Goal: Transaction & Acquisition: Purchase product/service

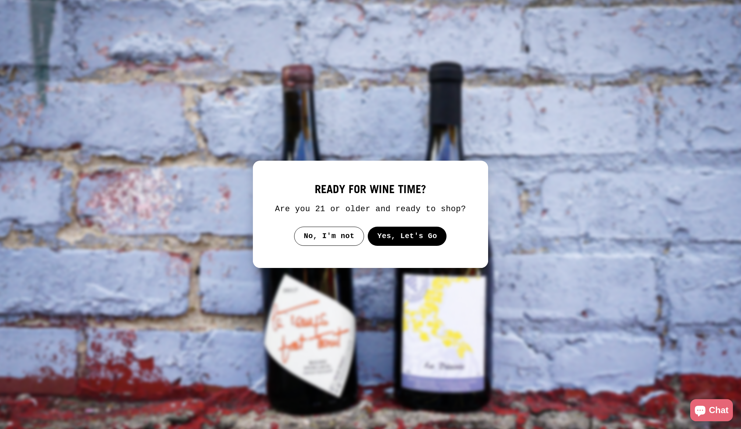
click at [386, 242] on button "Yes, Let's Go" at bounding box center [407, 236] width 79 height 19
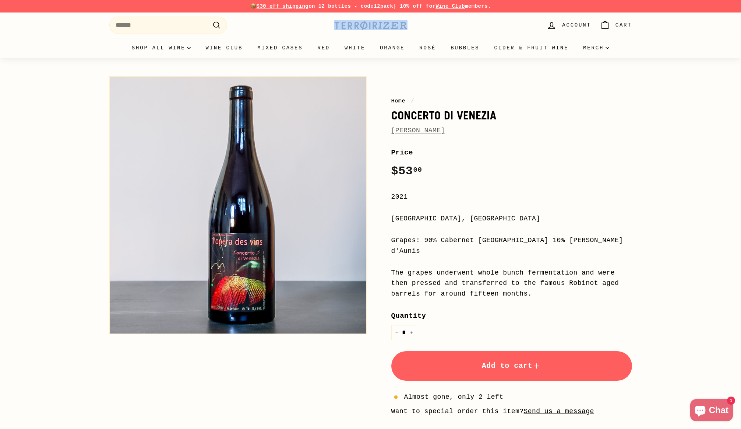
drag, startPoint x: 417, startPoint y: 26, endPoint x: 329, endPoint y: 26, distance: 87.7
click at [329, 26] on div ". . . Site navigation Search .cls-1{fill:none;stroke:#000;stroke-miterlimit:10;…" at bounding box center [370, 25] width 523 height 22
copy div "Search"
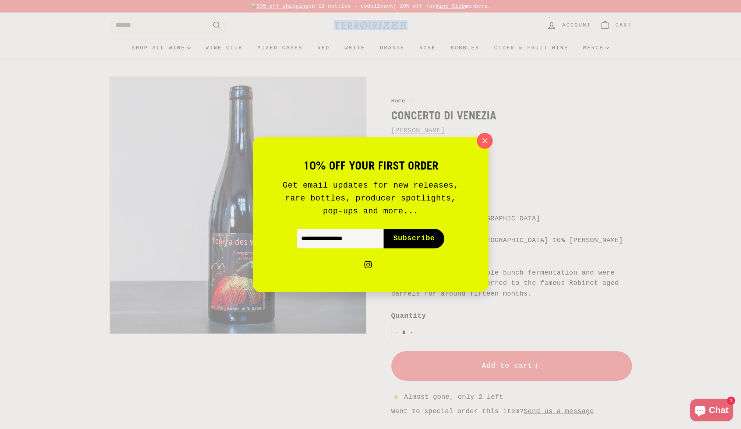
click at [482, 143] on icon "button" at bounding box center [484, 140] width 11 height 11
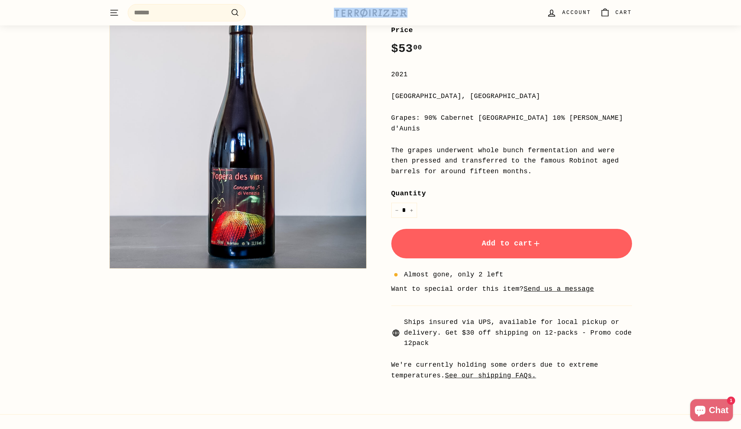
scroll to position [123, 0]
click at [512, 237] on button "Add to cart" at bounding box center [512, 242] width 241 height 29
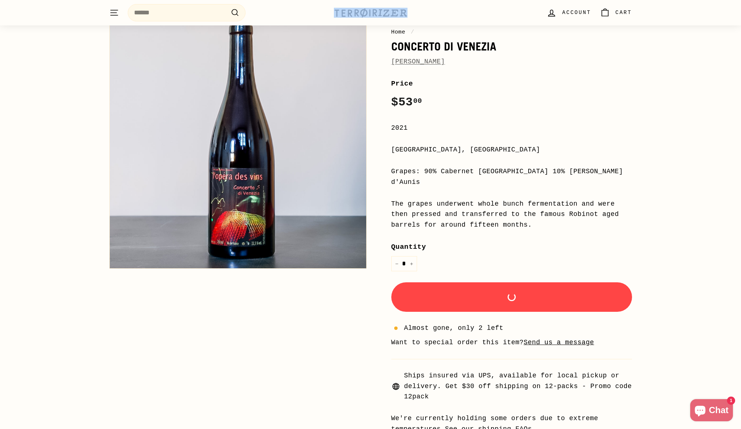
scroll to position [0, 0]
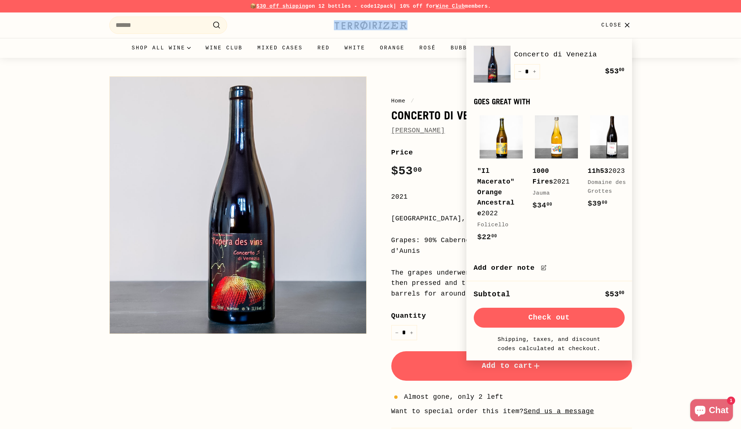
click at [415, 131] on link "[PERSON_NAME]" at bounding box center [419, 130] width 54 height 7
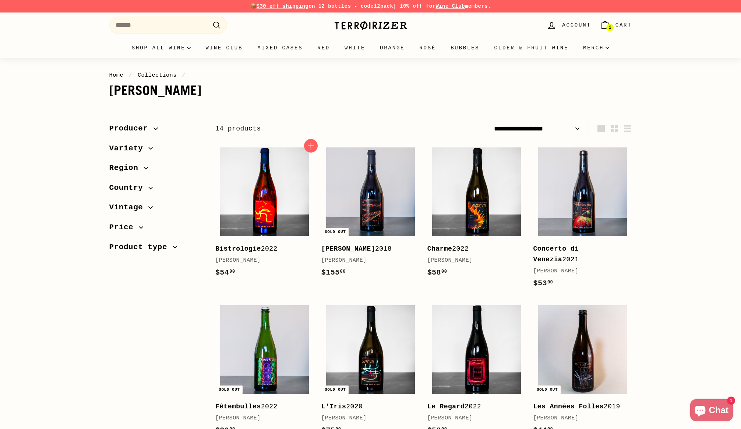
click at [264, 197] on img at bounding box center [264, 191] width 89 height 89
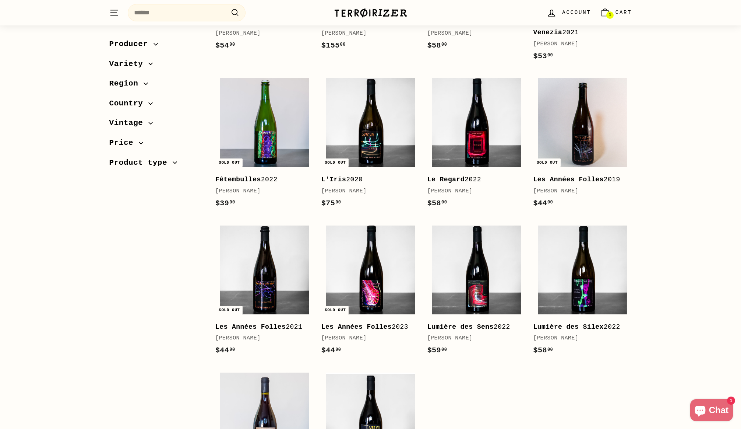
scroll to position [285, 0]
